Goal: Complete application form

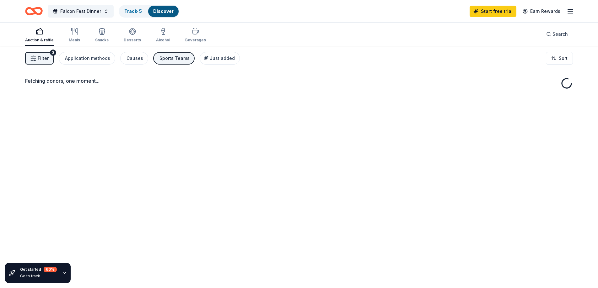
drag, startPoint x: 0, startPoint y: 0, endPoint x: 324, endPoint y: 26, distance: 324.6
click at [324, 26] on div "Auction & raffle Meals Snacks Desserts Alcohol Beverages Search" at bounding box center [299, 34] width 548 height 23
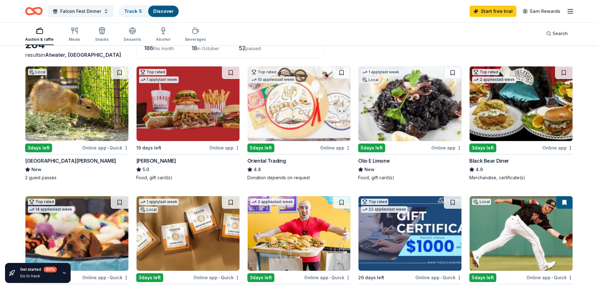
scroll to position [31, 0]
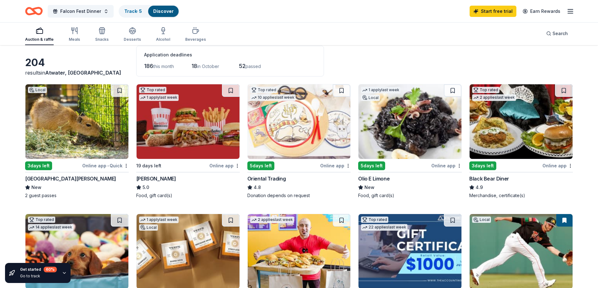
click at [504, 177] on div "Black Bear Diner" at bounding box center [489, 179] width 40 height 8
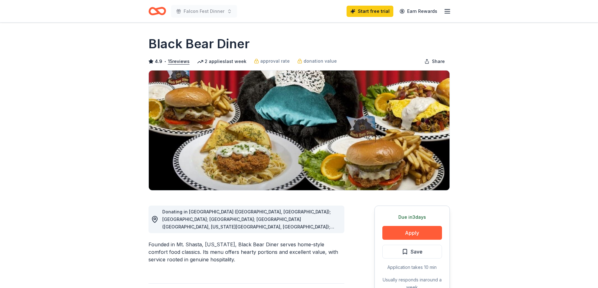
click at [435, 231] on button "Apply" at bounding box center [412, 233] width 60 height 14
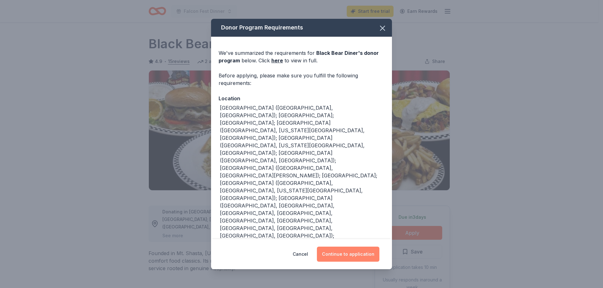
click at [362, 251] on button "Continue to application" at bounding box center [348, 254] width 62 height 15
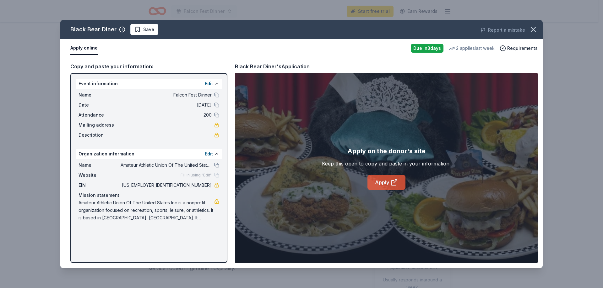
click at [370, 181] on link "Apply" at bounding box center [386, 182] width 38 height 15
click at [217, 165] on button at bounding box center [216, 165] width 5 height 5
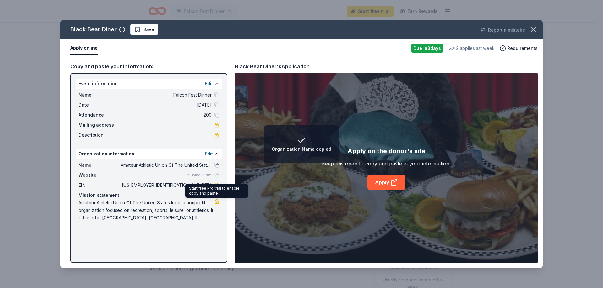
click at [181, 209] on span "Amateur Athletic Union Of The United States Inc is a nonprofit organization foc…" at bounding box center [146, 210] width 136 height 23
drag, startPoint x: 181, startPoint y: 209, endPoint x: 153, endPoint y: 205, distance: 28.5
click at [180, 208] on span "Amateur Athletic Union Of The United States Inc is a nonprofit organization foc…" at bounding box center [146, 210] width 136 height 23
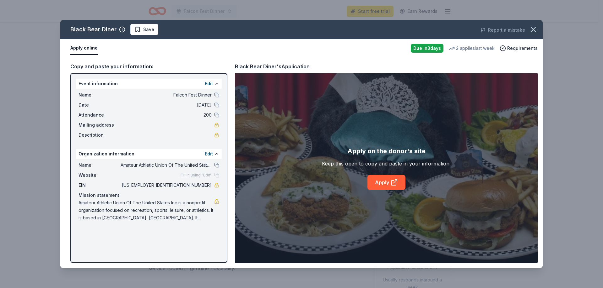
drag, startPoint x: 79, startPoint y: 202, endPoint x: 93, endPoint y: 205, distance: 14.7
click at [92, 205] on span "Amateur Athletic Union Of The United States Inc is a nonprofit organization foc…" at bounding box center [146, 210] width 136 height 23
click at [209, 155] on button "Edit" at bounding box center [209, 154] width 8 height 8
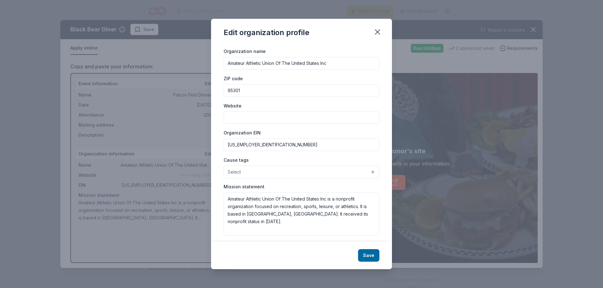
scroll to position [12, 0]
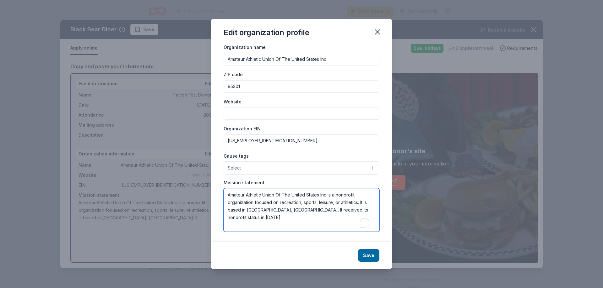
drag, startPoint x: 229, startPoint y: 197, endPoint x: 357, endPoint y: 216, distance: 129.8
click at [357, 216] on textarea "Amateur Athletic Union Of The United States Inc is a nonprofit organization foc…" at bounding box center [301, 210] width 156 height 43
drag, startPoint x: 226, startPoint y: 196, endPoint x: 356, endPoint y: 212, distance: 130.7
click at [356, 212] on textarea "Amateur Athletic Union Of The United States Inc is a nonprofit organization foc…" at bounding box center [301, 210] width 156 height 43
click at [374, 29] on icon "button" at bounding box center [377, 32] width 9 height 9
